Goal: Information Seeking & Learning: Find specific fact

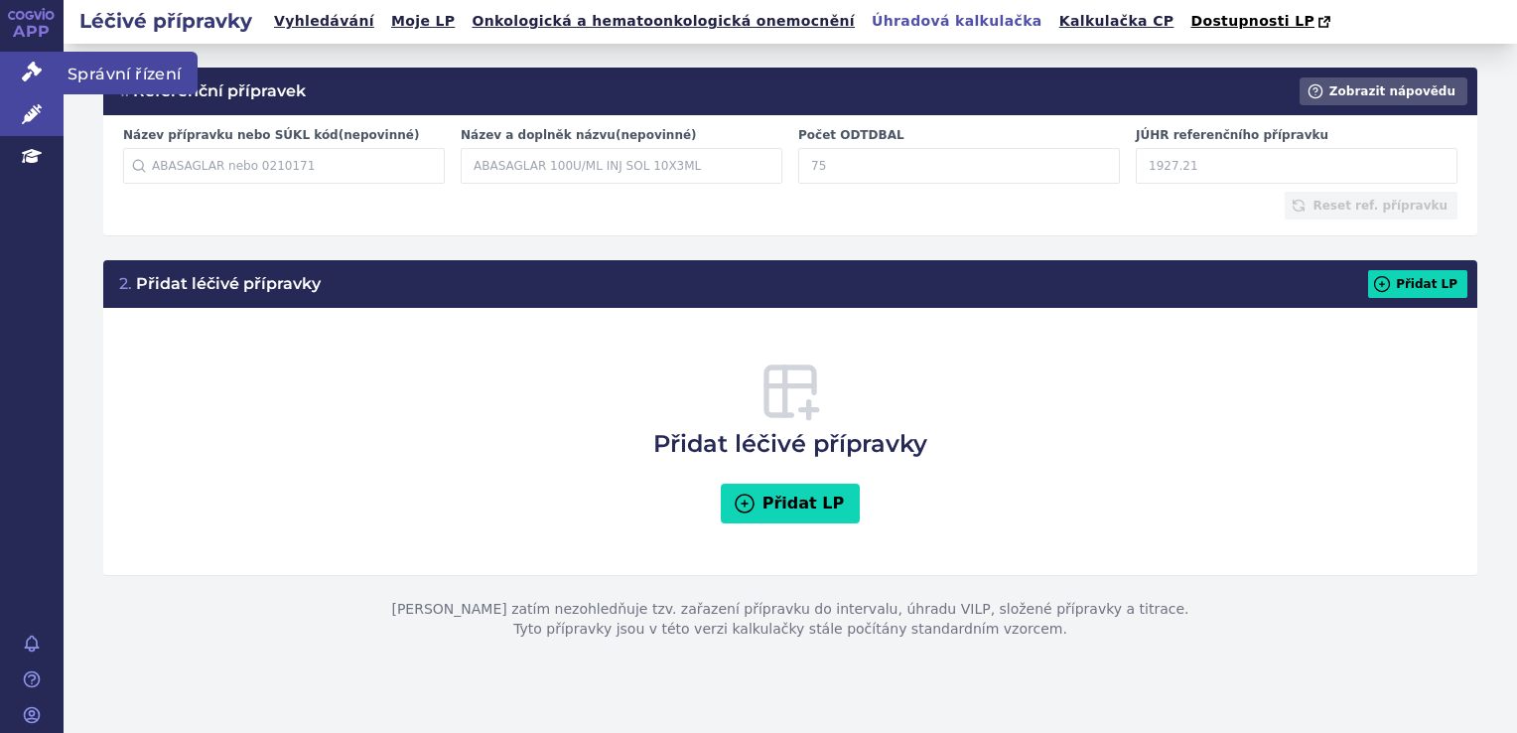
click at [40, 56] on link "Správní řízení" at bounding box center [32, 73] width 64 height 42
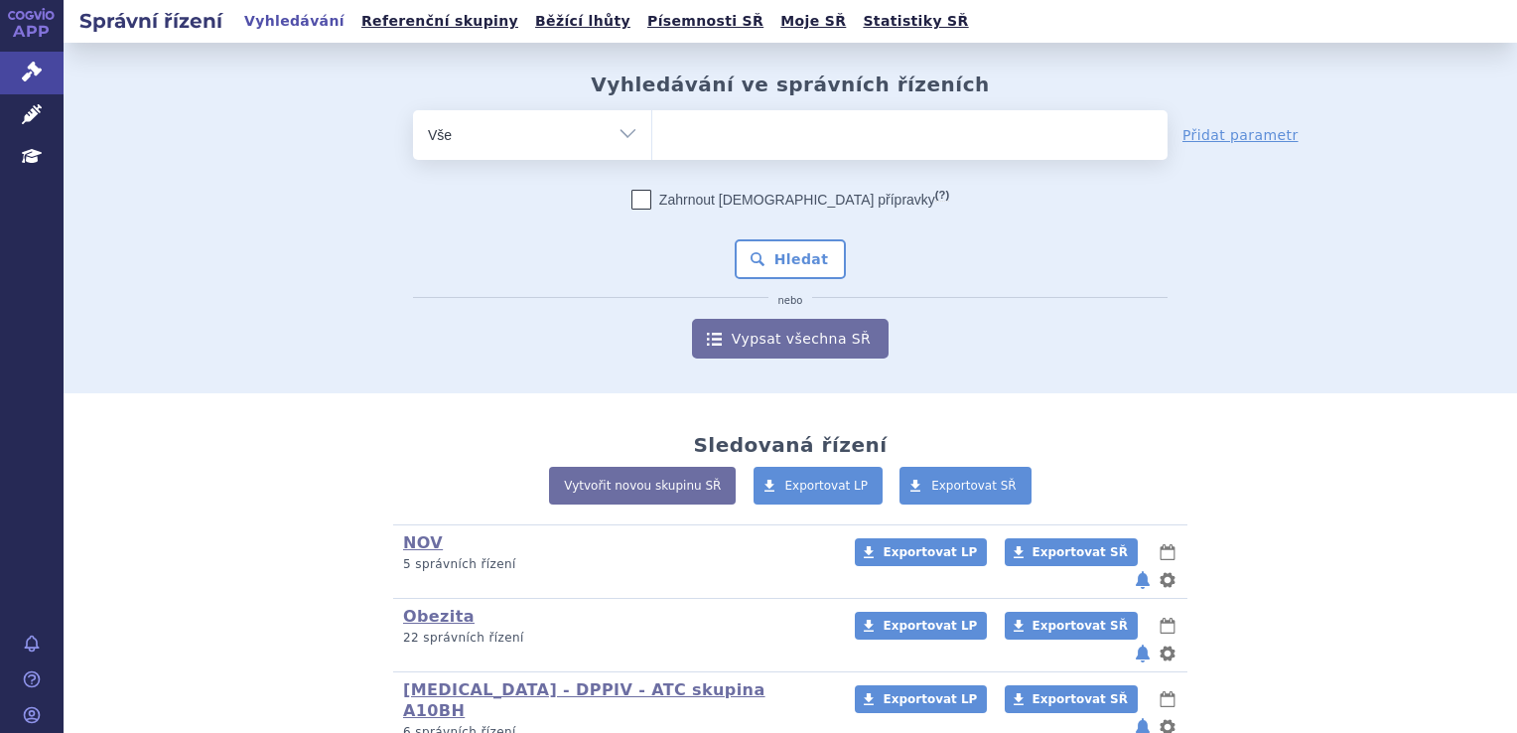
click at [820, 137] on ul at bounding box center [909, 131] width 515 height 42
click at [652, 137] on select at bounding box center [651, 134] width 1 height 50
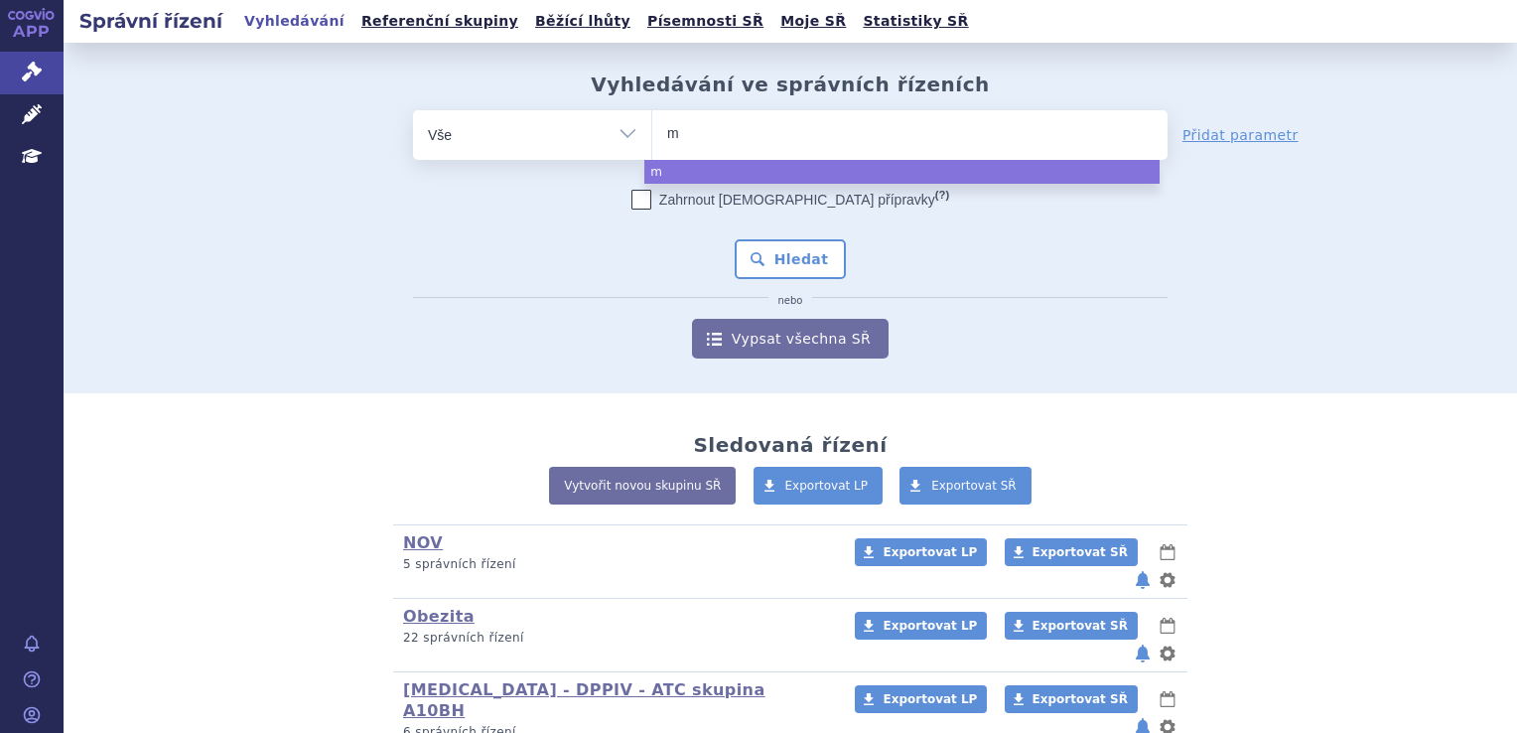
type input "mo"
type input "mou"
type input "moun"
type input "mounj"
type input "mounja"
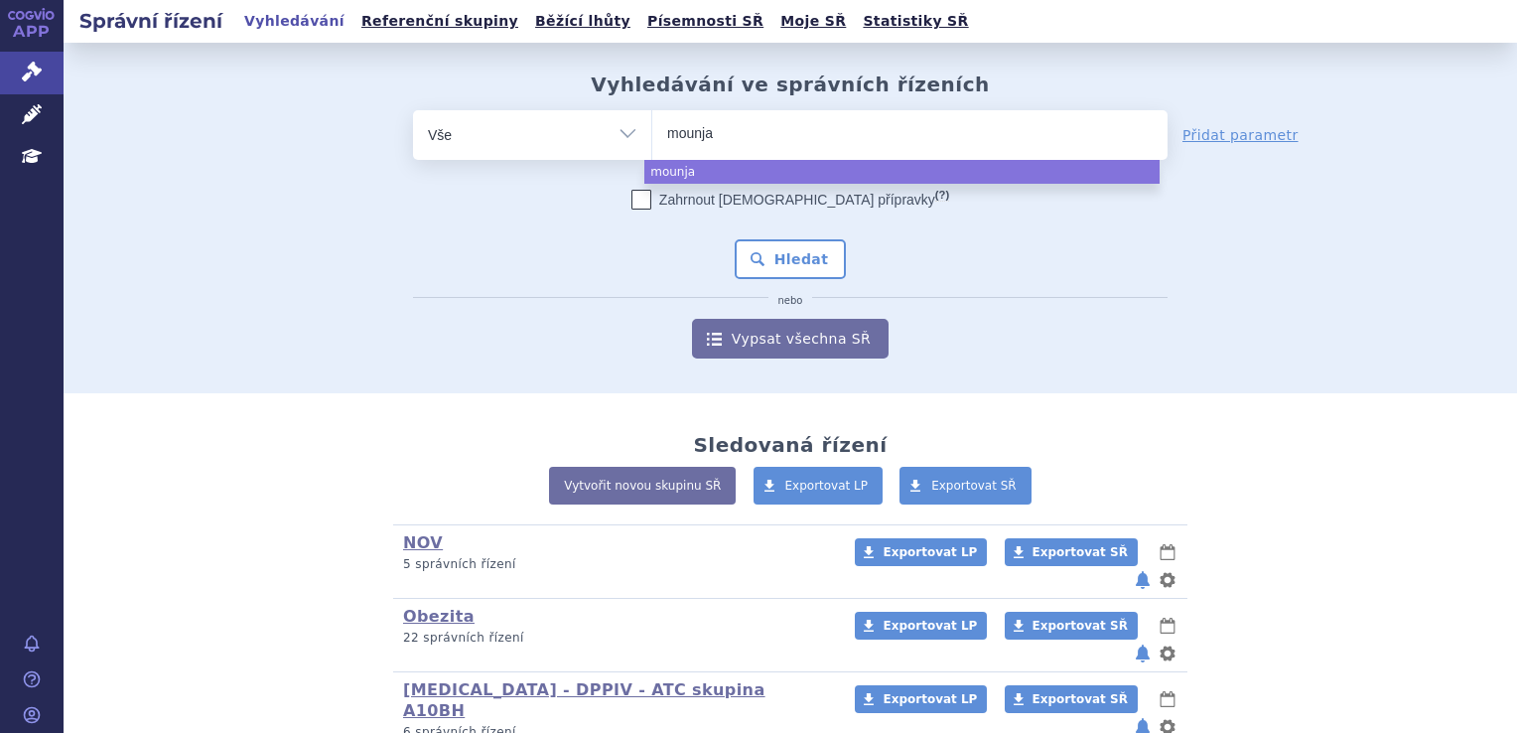
type input "mounjar"
type input "mounjaro"
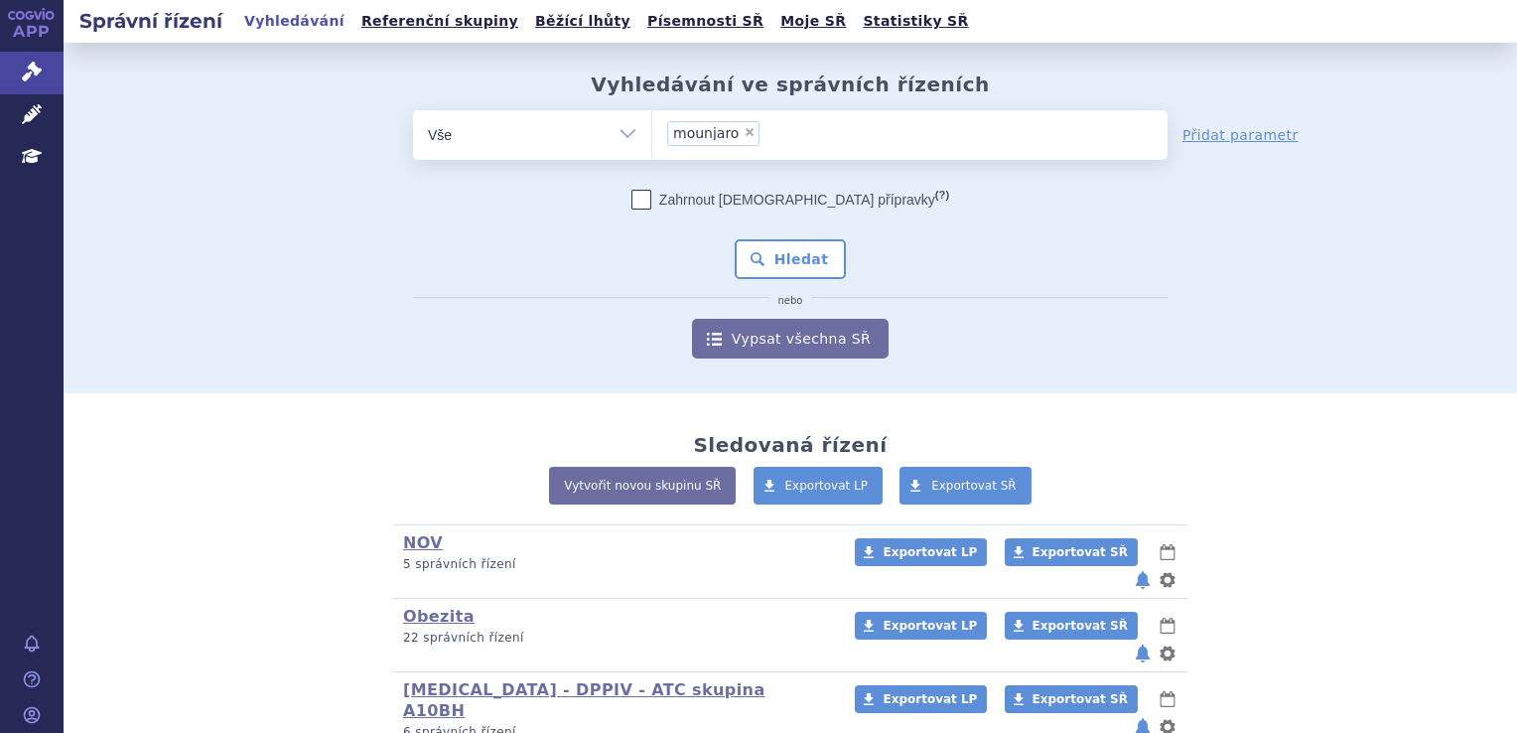
select select "mounjaro"
drag, startPoint x: 835, startPoint y: 271, endPoint x: 780, endPoint y: 247, distance: 59.6
click at [780, 247] on div "Zahrnout bratrské přípravky (?) * Pozor, hledání dle vyhledávacího parametru In…" at bounding box center [790, 274] width 754 height 169
click at [780, 247] on button "Hledat" at bounding box center [791, 259] width 112 height 40
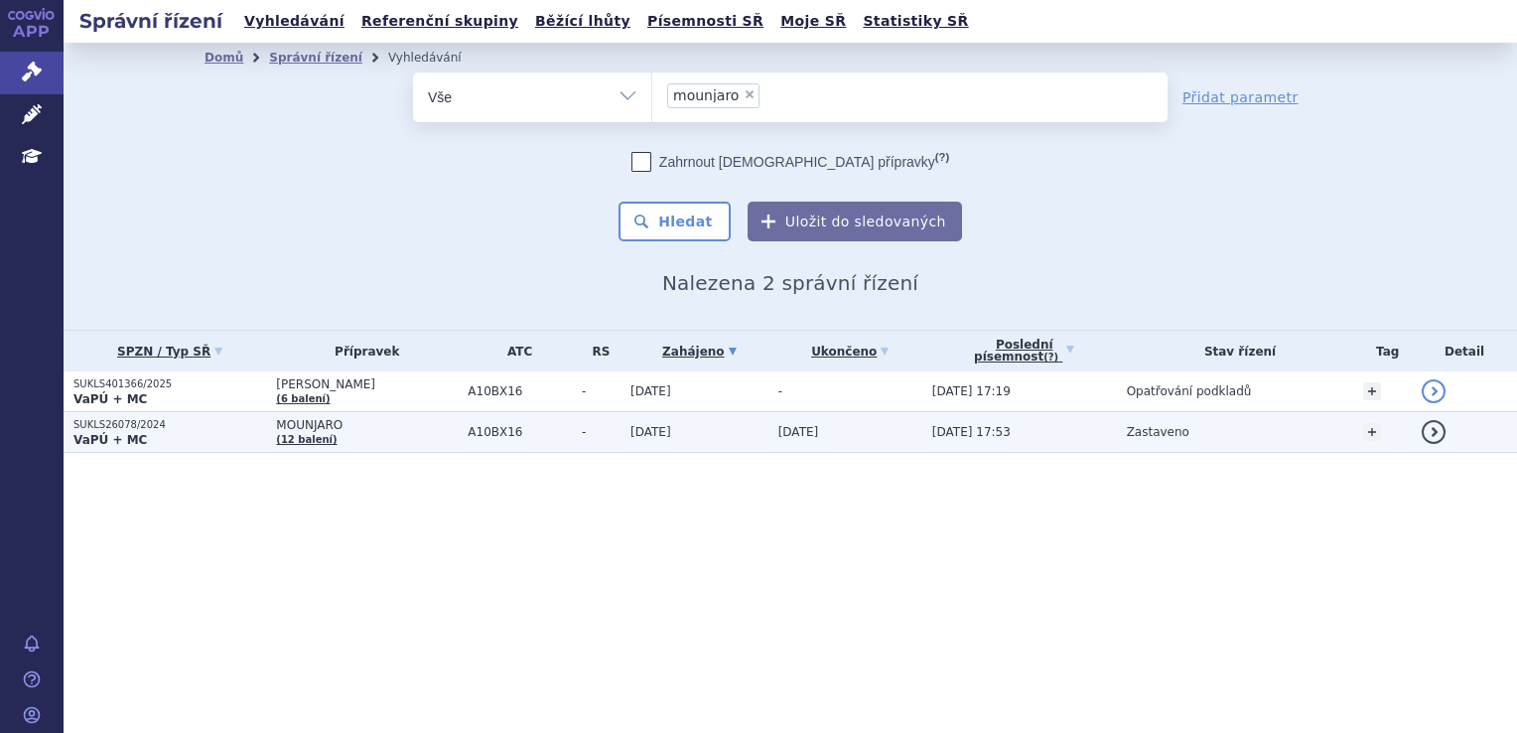
click at [345, 428] on span "MOUNJARO" at bounding box center [367, 425] width 182 height 14
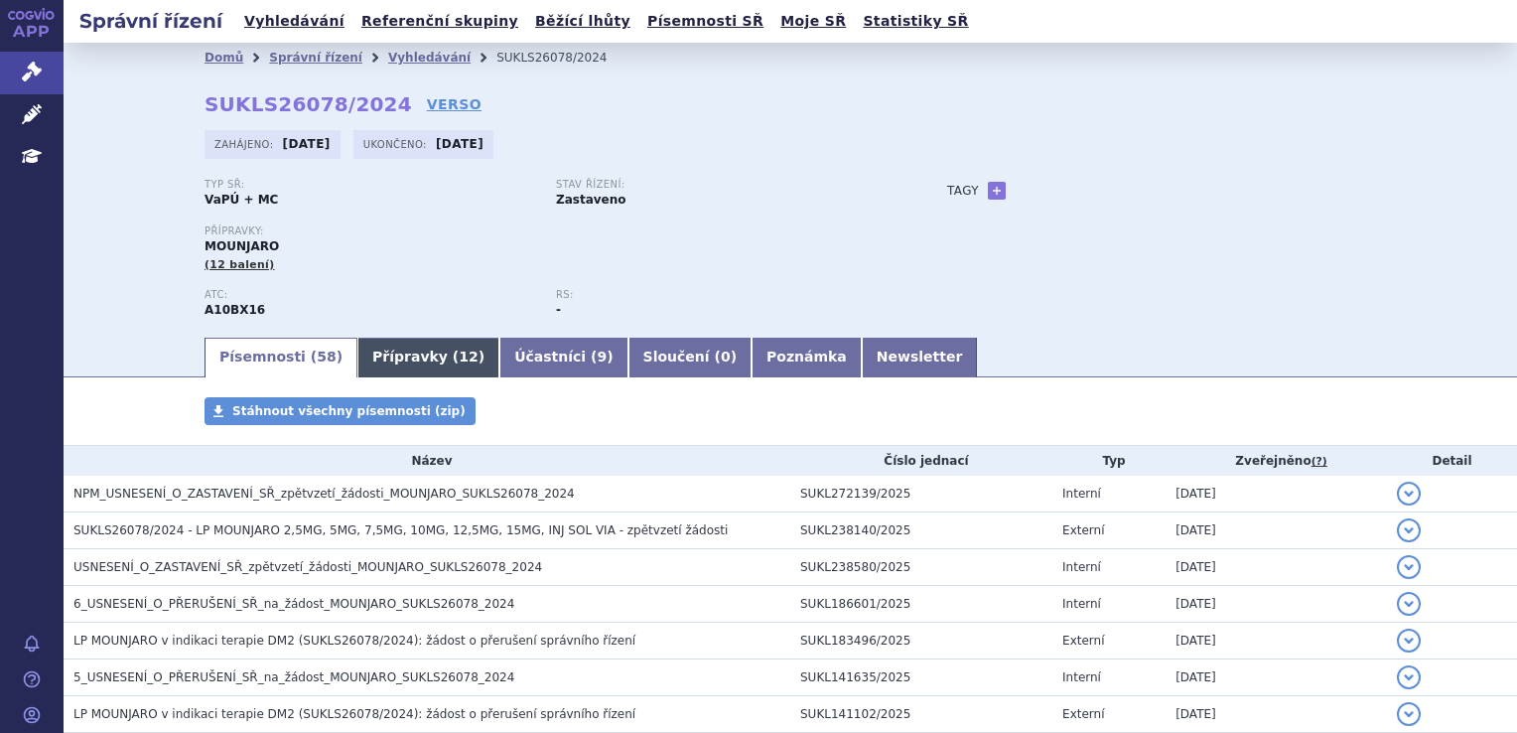
click at [379, 340] on link "Přípravky ( 12 )" at bounding box center [428, 358] width 142 height 40
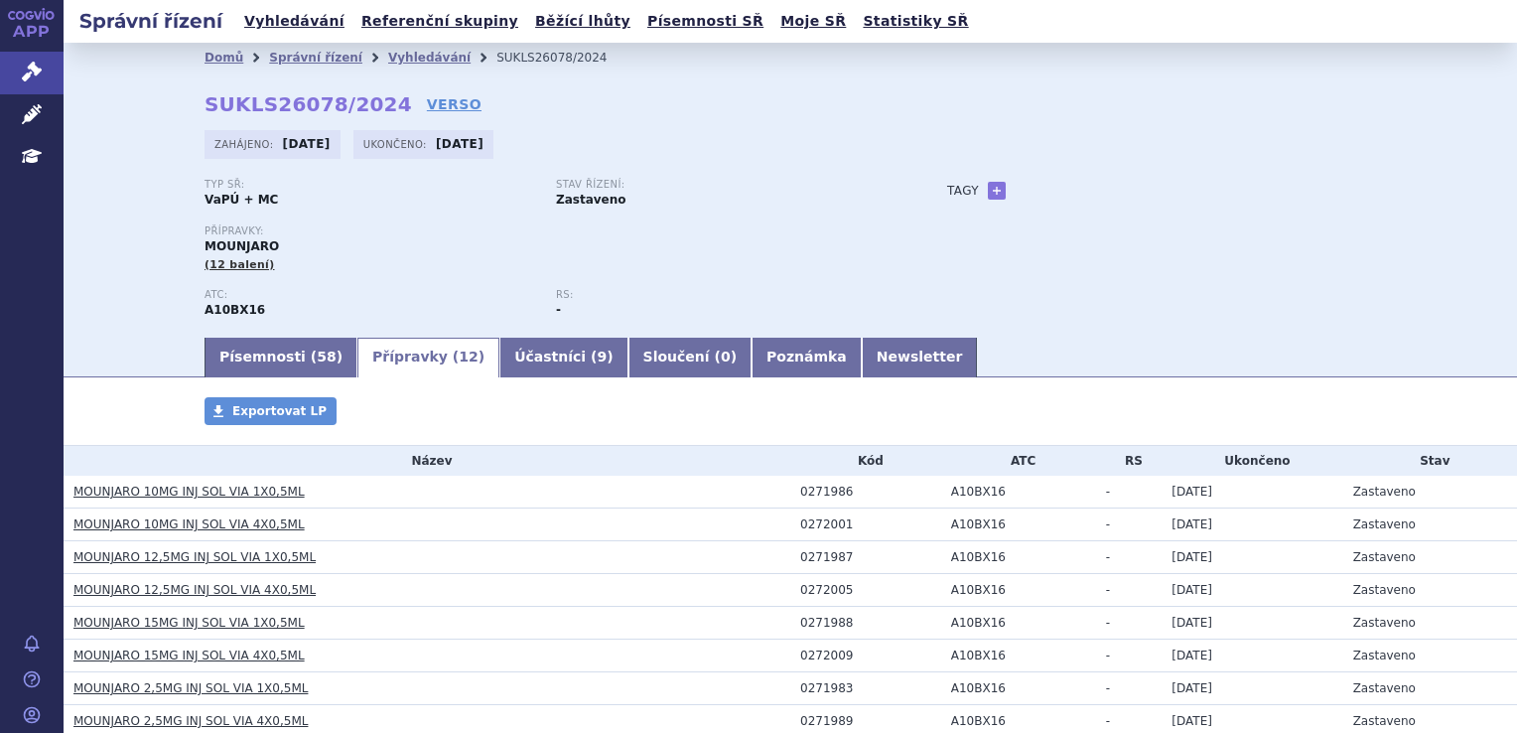
click at [378, 355] on link "Přípravky ( 12 )" at bounding box center [428, 358] width 142 height 40
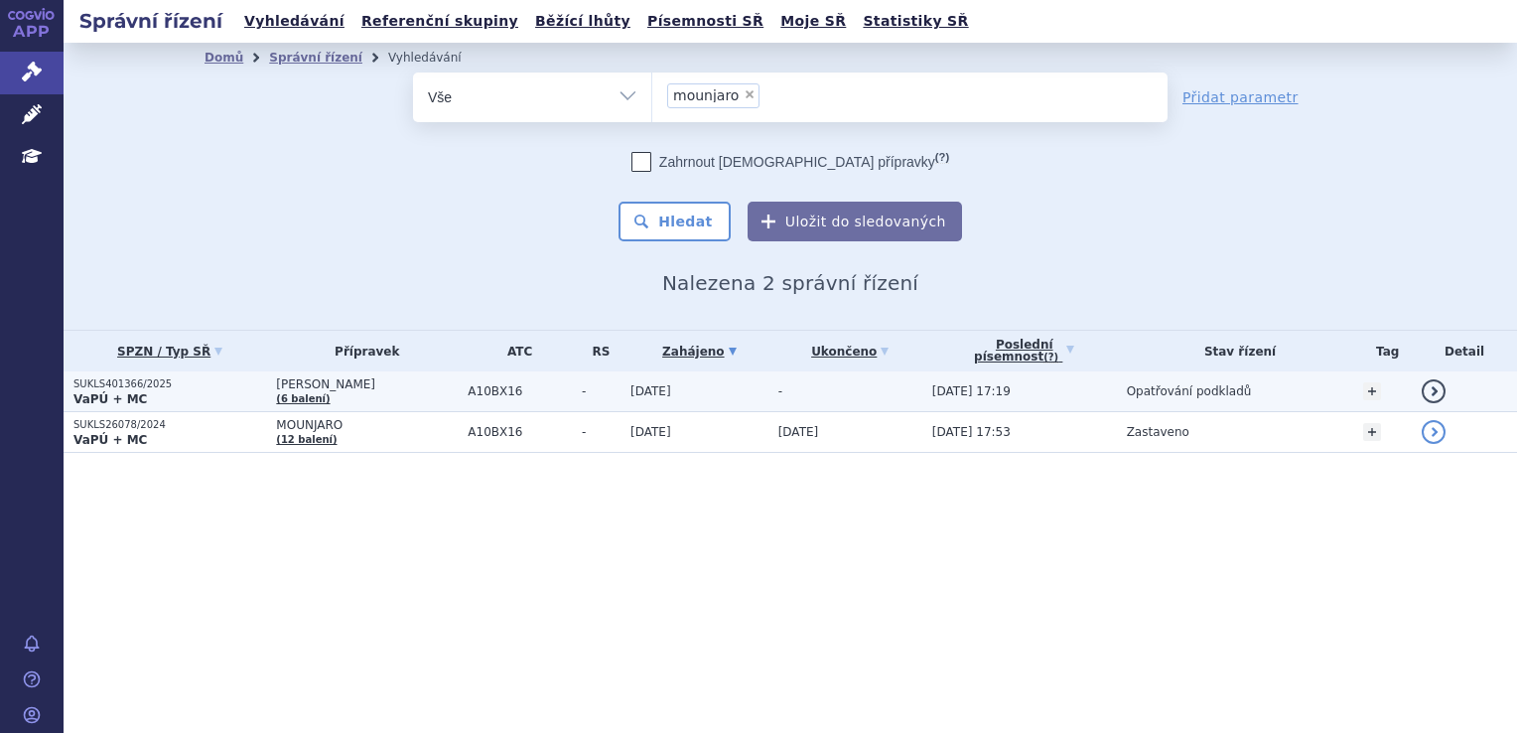
click at [371, 378] on span "[PERSON_NAME]" at bounding box center [367, 384] width 182 height 14
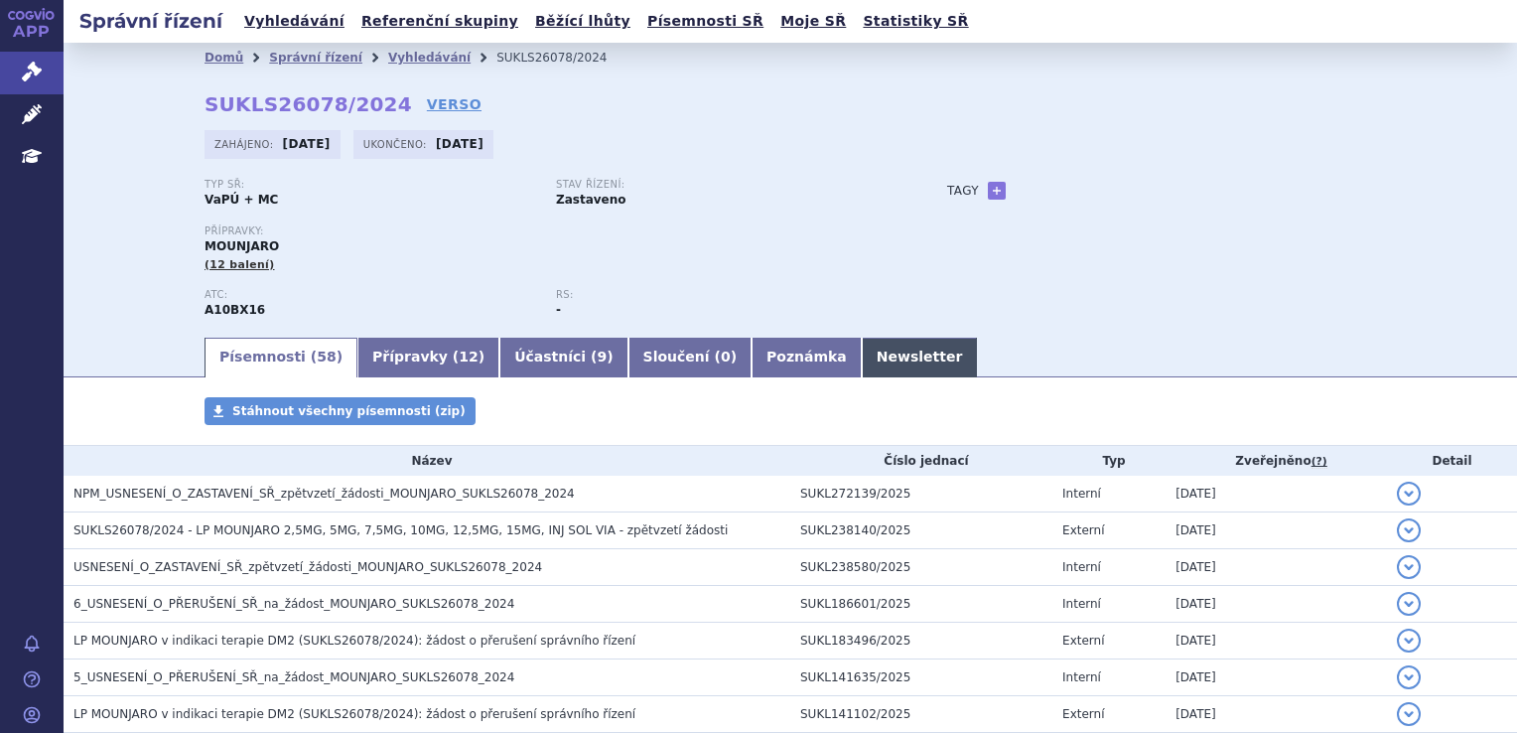
click at [862, 360] on link "Newsletter" at bounding box center [920, 358] width 116 height 40
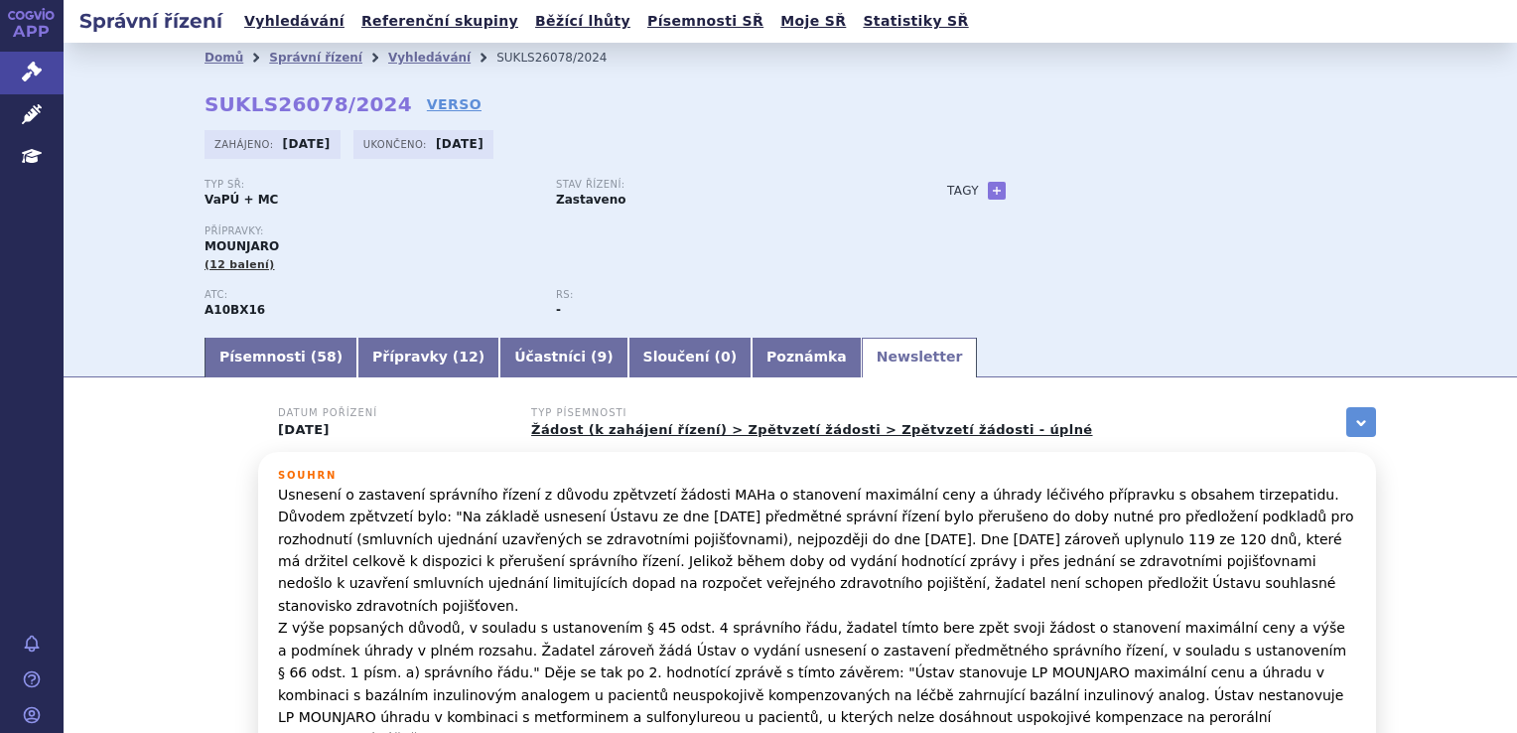
click at [707, 532] on p "Usnesení o zastavení správního řízení z důvodu zpětvzetí žádosti MAHa o stanove…" at bounding box center [817, 616] width 1078 height 267
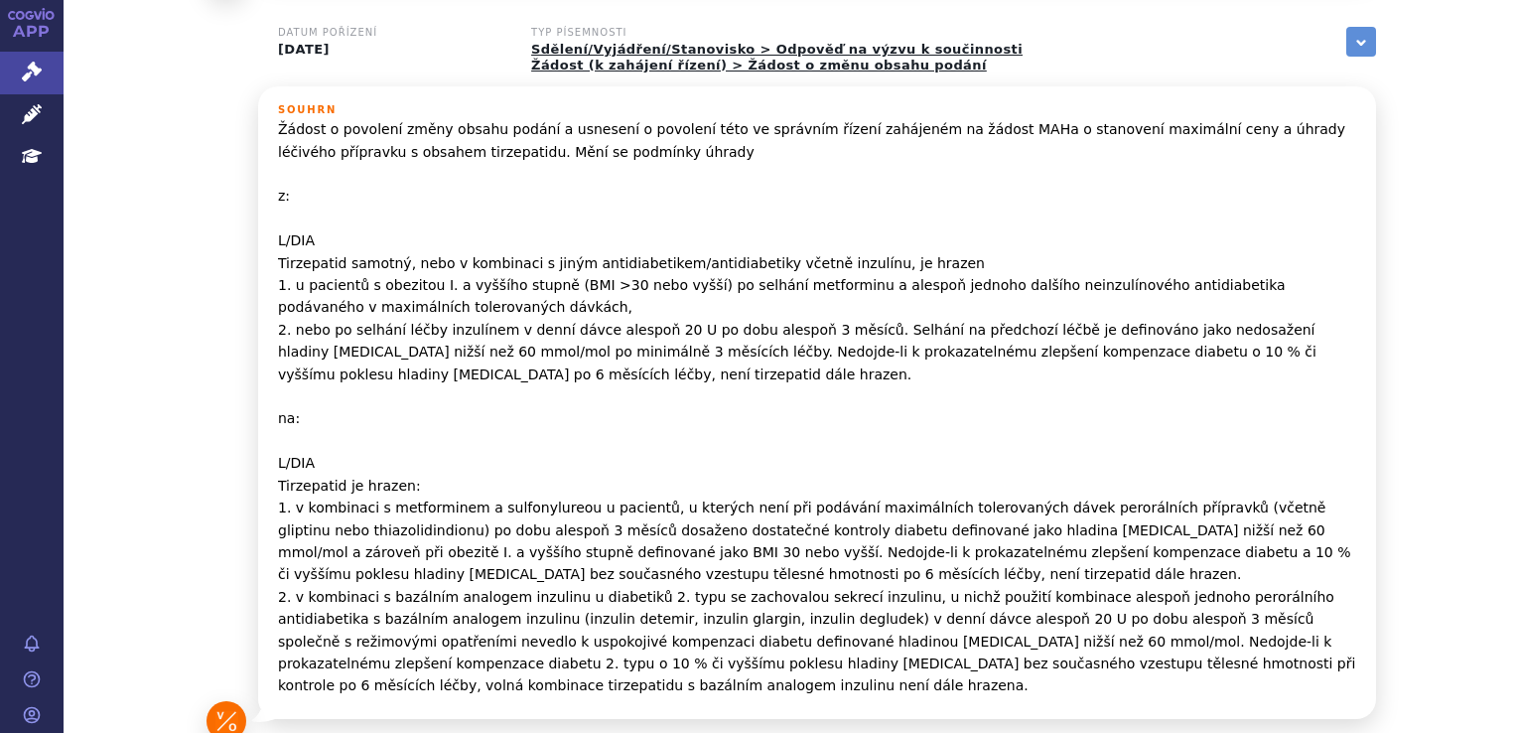
scroll to position [1469, 0]
